Goal: Find specific page/section: Find specific page/section

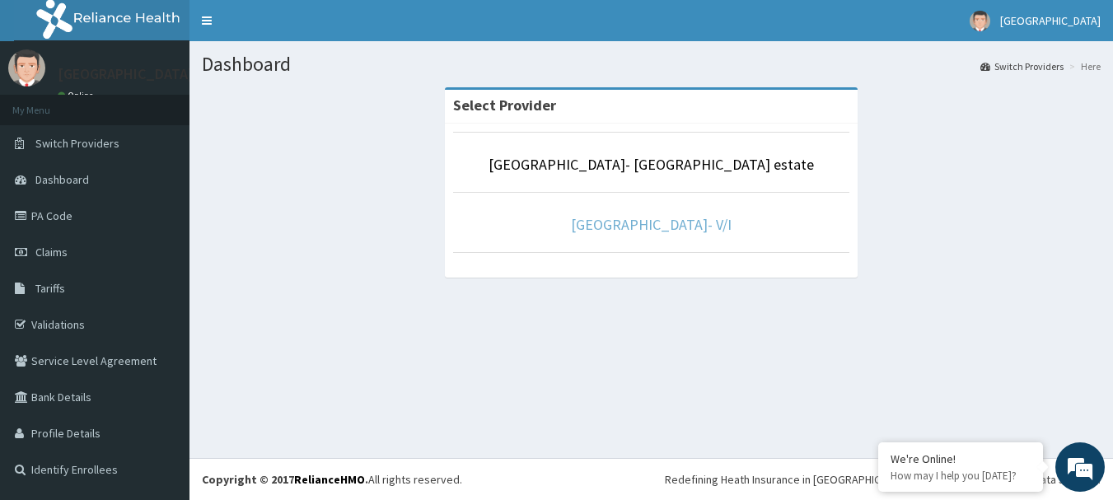
click at [654, 228] on link "[GEOGRAPHIC_DATA]- V/I" at bounding box center [651, 224] width 161 height 19
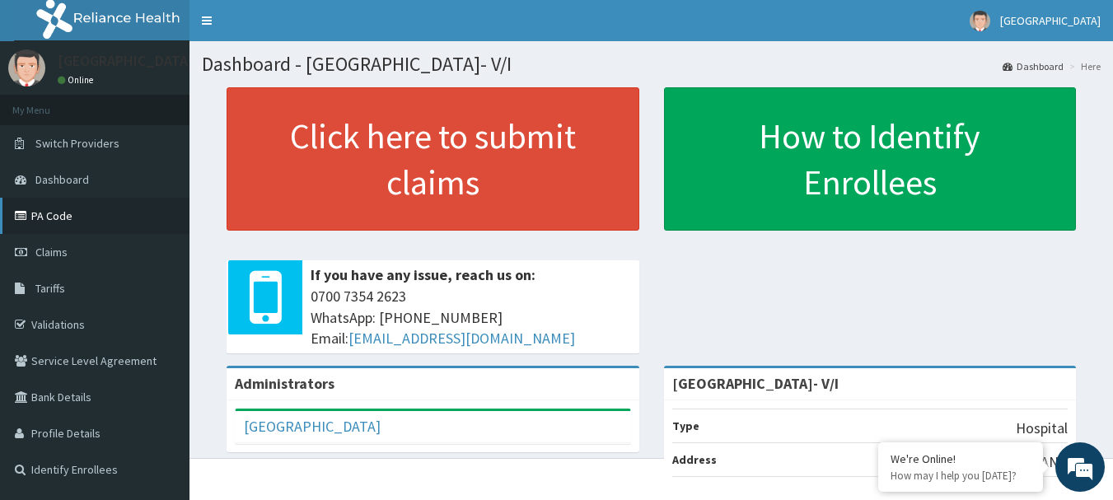
click at [44, 218] on link "PA Code" at bounding box center [94, 216] width 189 height 36
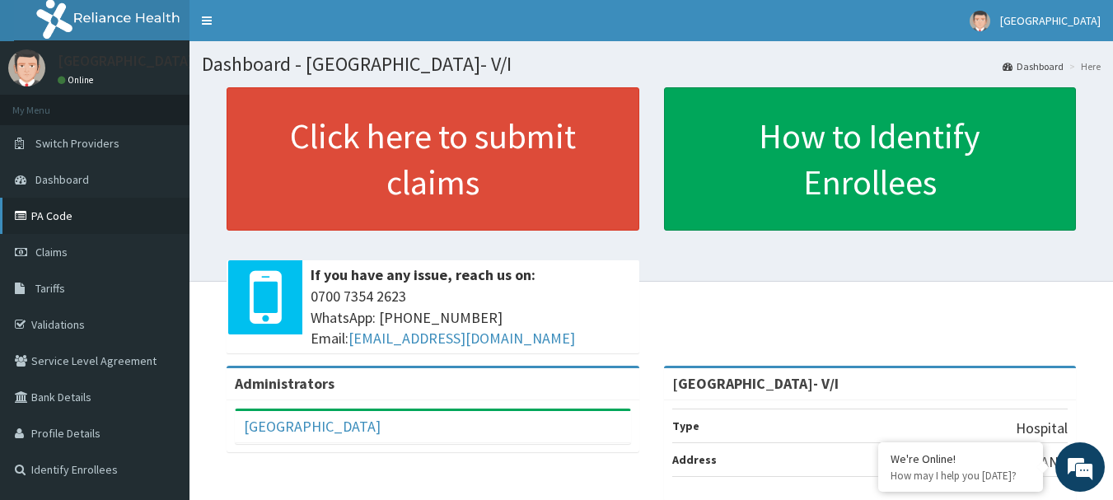
click at [46, 221] on link "PA Code" at bounding box center [94, 216] width 189 height 36
click at [56, 255] on span "Claims" at bounding box center [51, 252] width 32 height 15
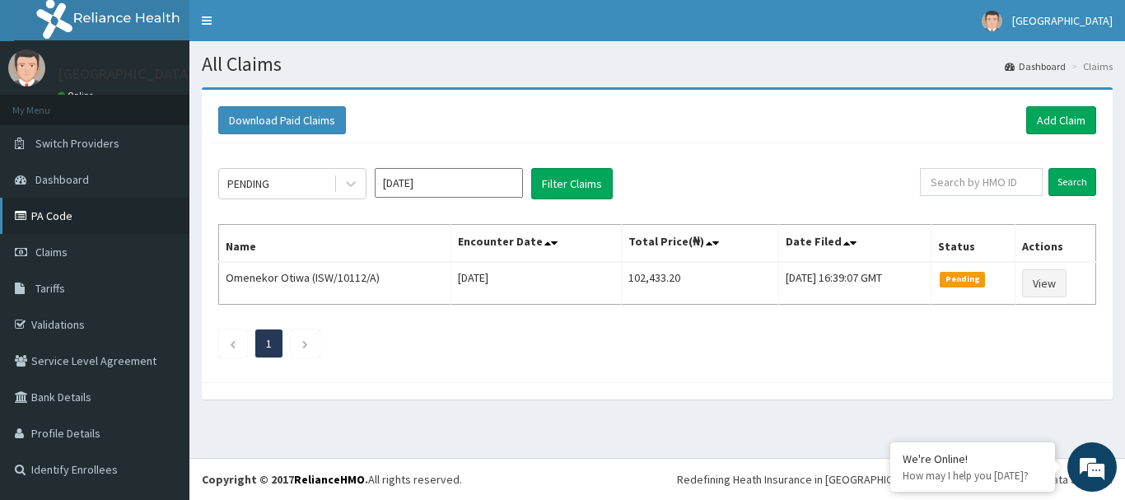
click at [52, 223] on link "PA Code" at bounding box center [94, 216] width 189 height 36
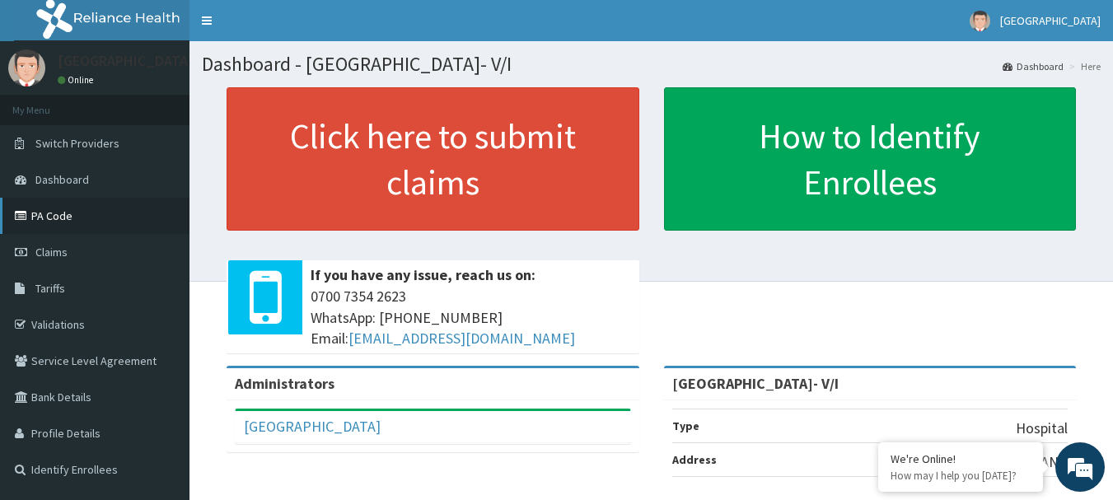
click at [52, 226] on link "PA Code" at bounding box center [94, 216] width 189 height 36
